Goal: Transaction & Acquisition: Purchase product/service

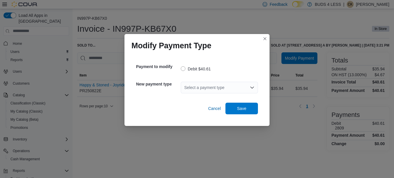
click at [214, 89] on div "Select a payment type" at bounding box center [219, 88] width 77 height 12
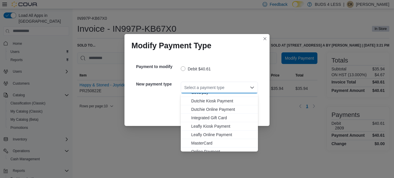
scroll to position [68, 0]
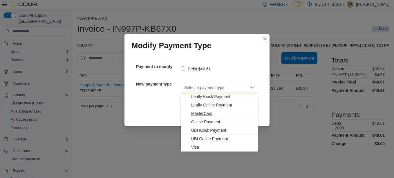
click at [199, 113] on span "MasterCard" at bounding box center [222, 113] width 63 height 6
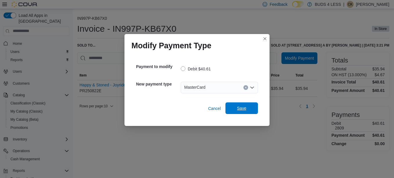
click at [236, 111] on span "Save" at bounding box center [242, 108] width 26 height 12
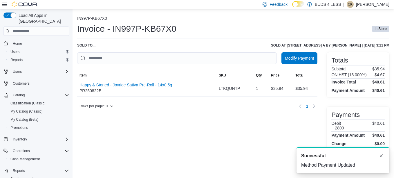
scroll to position [0, 0]
